Goal: Task Accomplishment & Management: Manage account settings

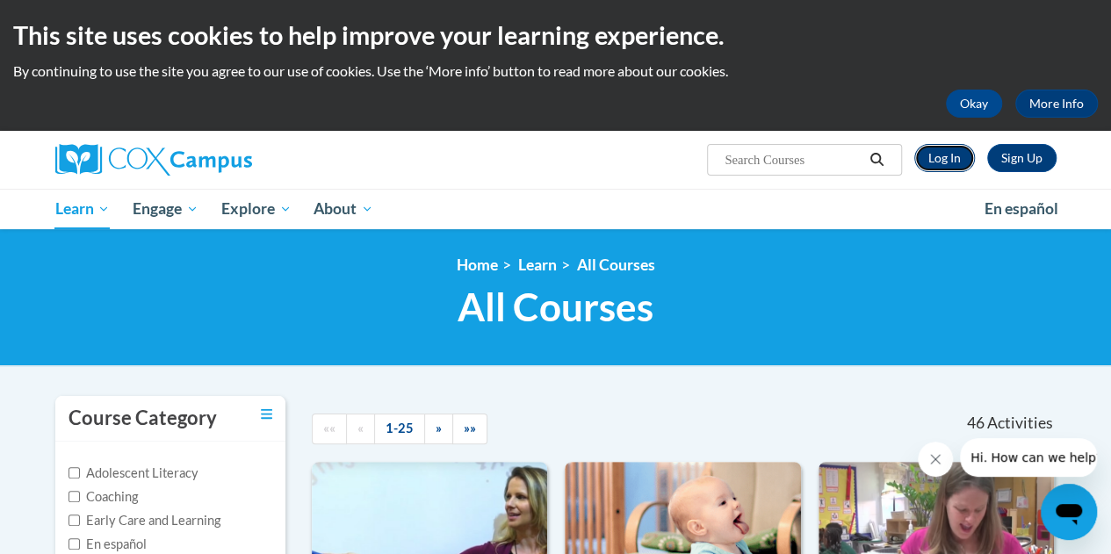
click at [933, 155] on link "Log In" at bounding box center [944, 158] width 61 height 28
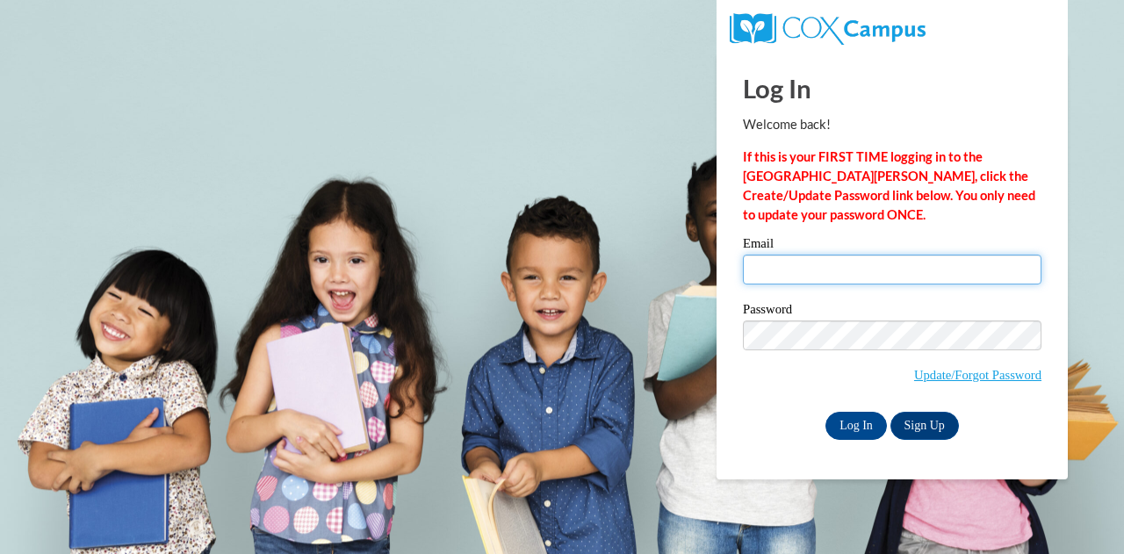
click at [783, 261] on input "Email" at bounding box center [892, 270] width 298 height 30
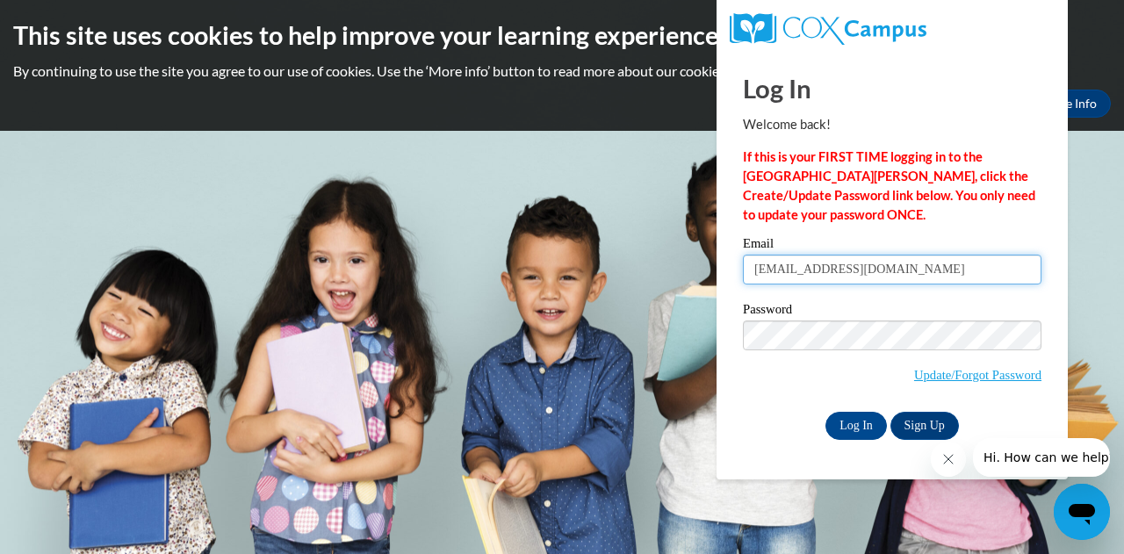
type input "[EMAIL_ADDRESS][DOMAIN_NAME]"
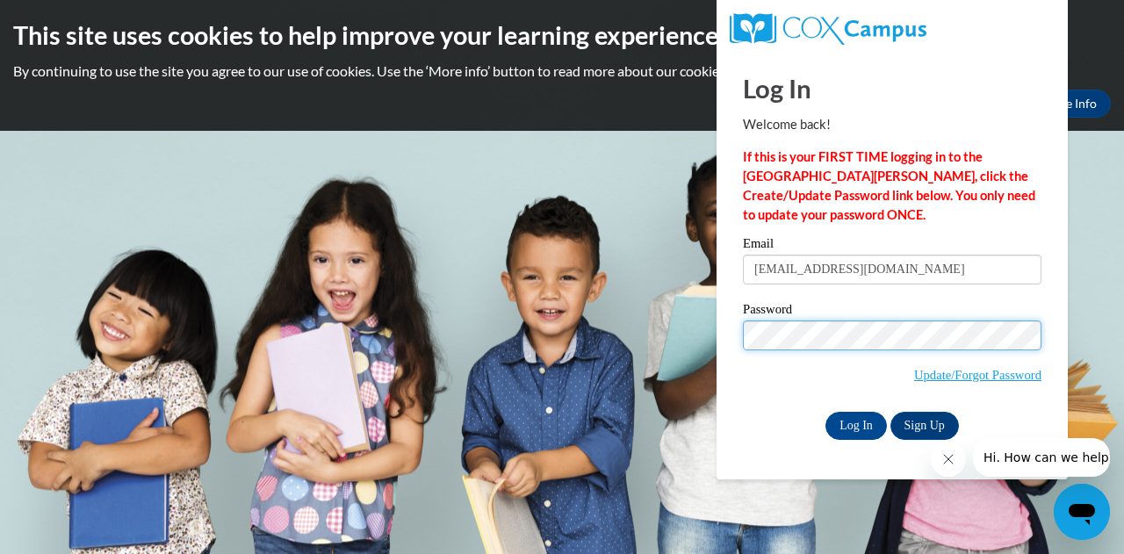
click at [825, 412] on input "Log In" at bounding box center [855, 426] width 61 height 28
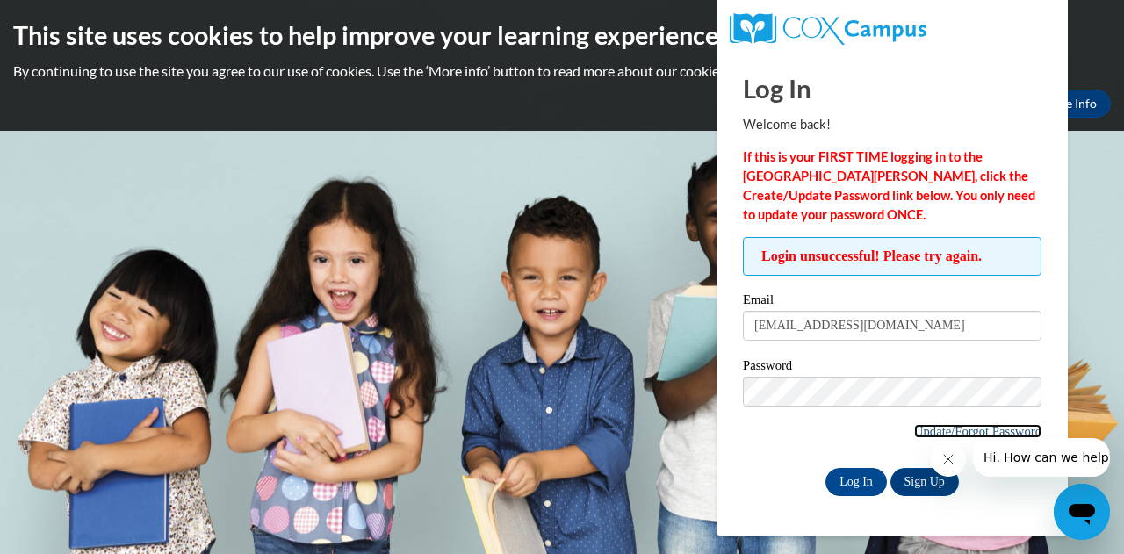
click at [957, 433] on link "Update/Forgot Password" at bounding box center [977, 431] width 127 height 14
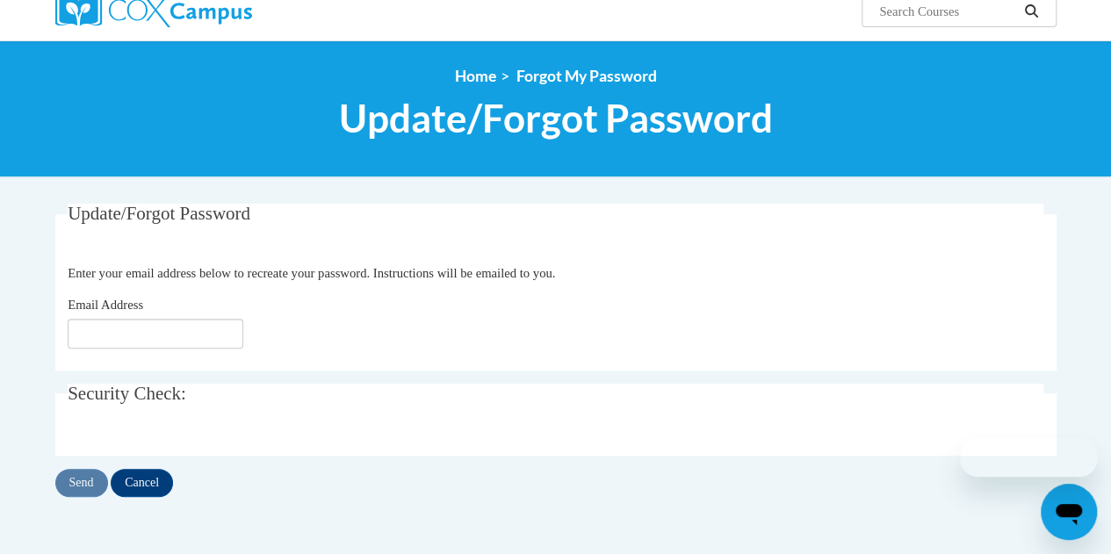
scroll to position [162, 0]
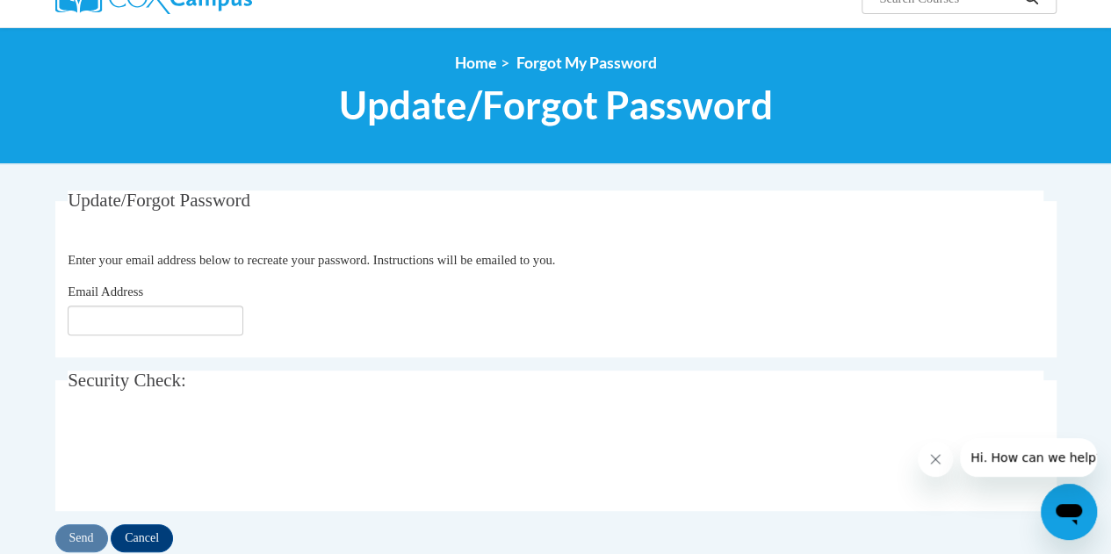
click at [131, 299] on label "Email Address" at bounding box center [118, 291] width 101 height 19
click at [131, 306] on input "Email Address" at bounding box center [156, 321] width 176 height 30
type input "[EMAIL_ADDRESS][DOMAIN_NAME]"
click at [69, 529] on input "Send" at bounding box center [81, 538] width 53 height 28
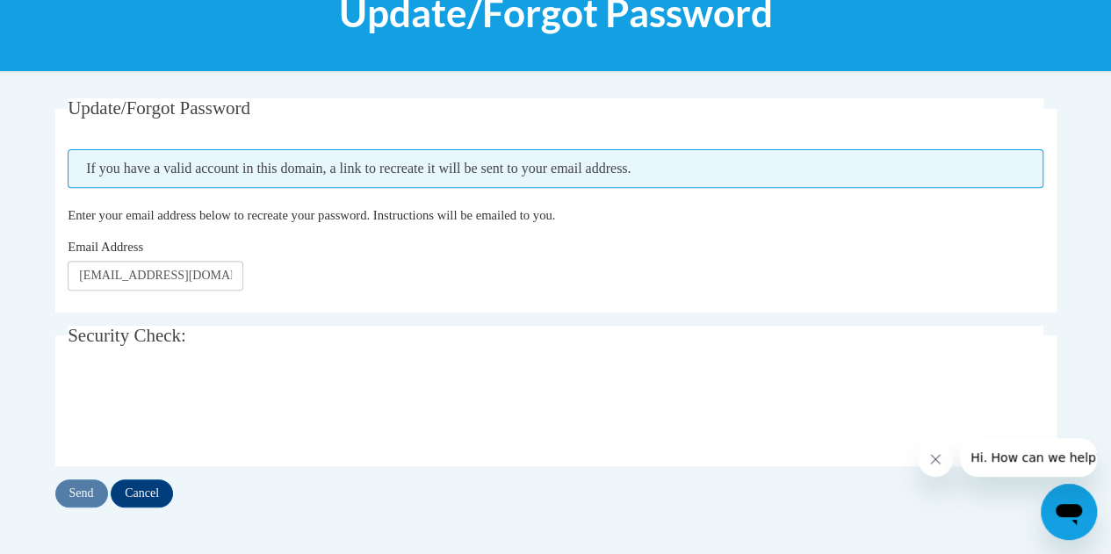
scroll to position [260, 0]
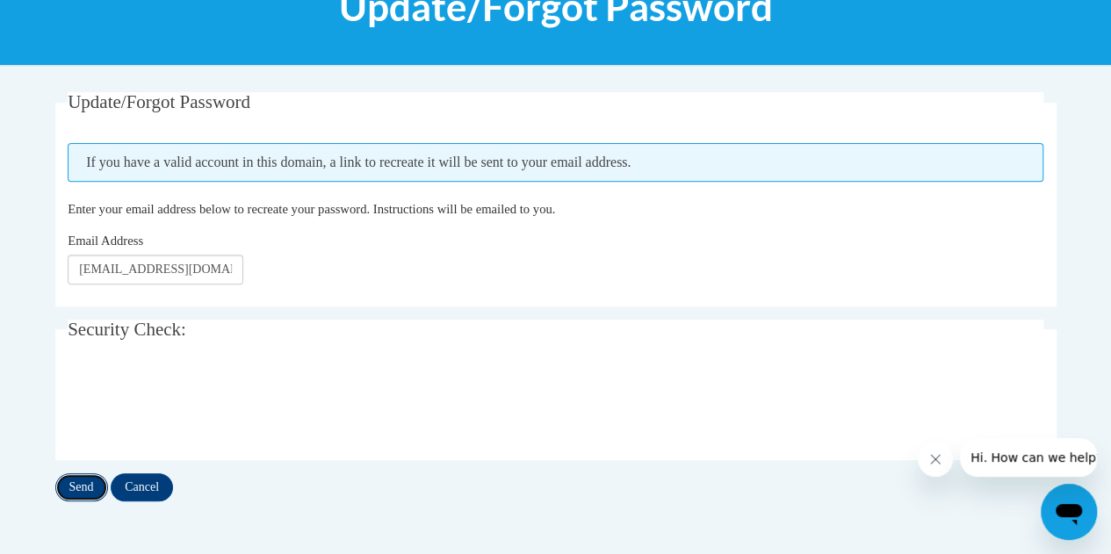
click at [83, 484] on input "Send" at bounding box center [81, 487] width 53 height 28
